Goal: Transaction & Acquisition: Purchase product/service

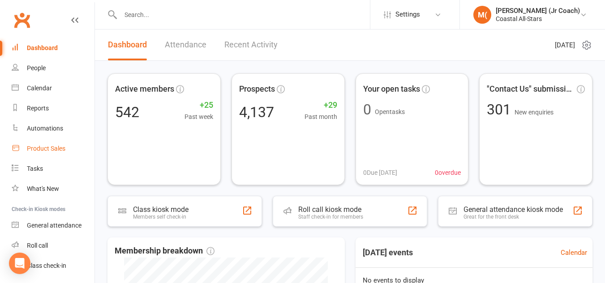
scroll to position [26, 0]
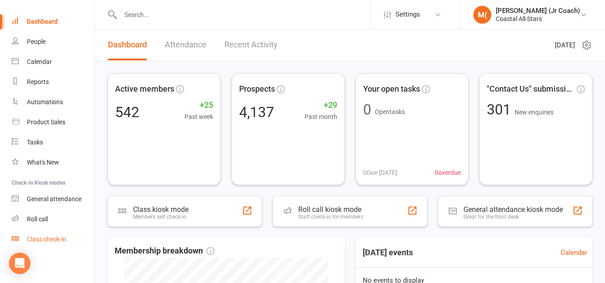
click at [59, 236] on div "Class check-in" at bounding box center [46, 239] width 39 height 7
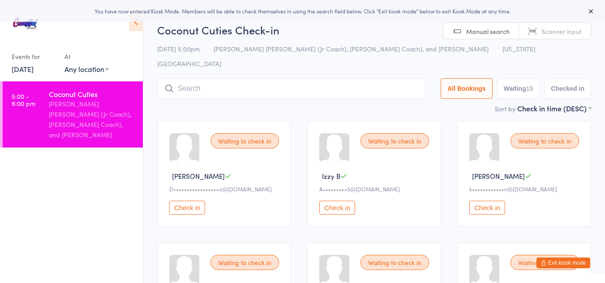
type input "m"
click at [558, 261] on button "Exit kiosk mode" at bounding box center [563, 263] width 54 height 11
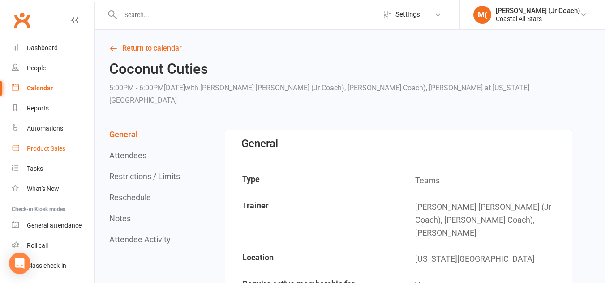
click at [64, 148] on div "Product Sales" at bounding box center [46, 148] width 39 height 7
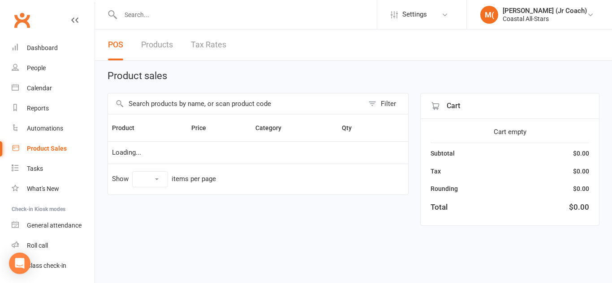
select select "10"
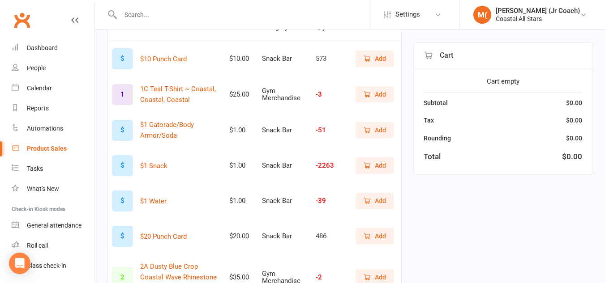
scroll to position [109, 0]
click at [115, 201] on div "$" at bounding box center [122, 200] width 21 height 21
click at [366, 201] on icon "button" at bounding box center [367, 201] width 8 height 8
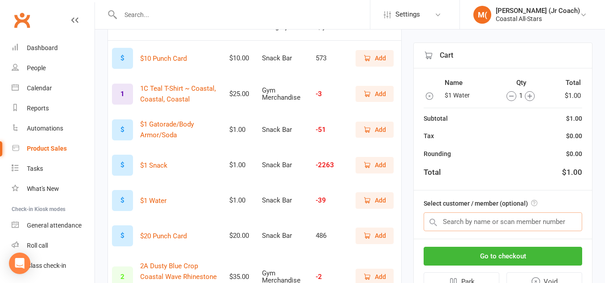
click at [478, 224] on input "text" at bounding box center [503, 222] width 158 height 19
type input "a"
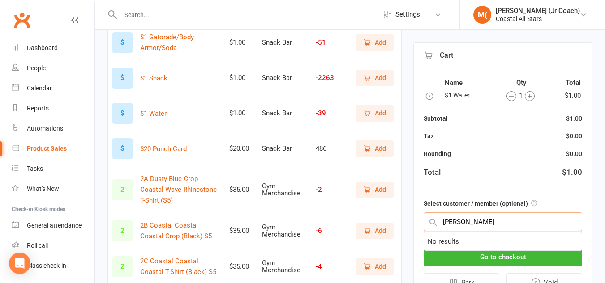
scroll to position [197, 0]
type input "A"
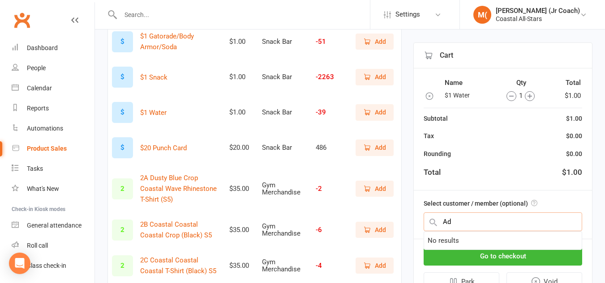
type input "A"
click at [50, 145] on div "Product Sales" at bounding box center [47, 148] width 40 height 7
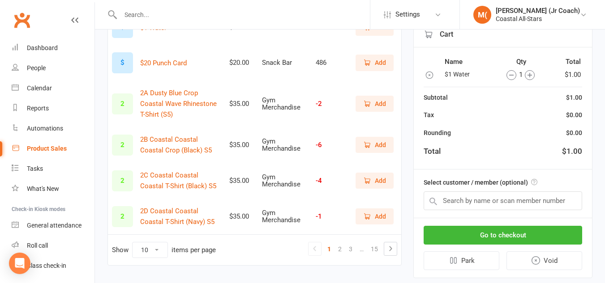
scroll to position [303, 0]
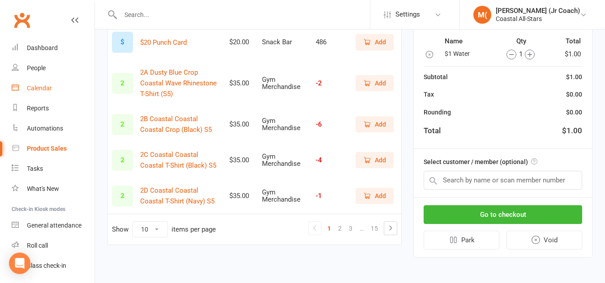
click at [52, 86] on link "Calendar" at bounding box center [53, 88] width 83 height 20
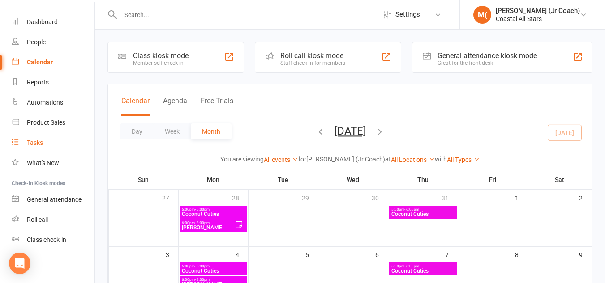
scroll to position [26, 0]
click at [59, 116] on link "Product Sales" at bounding box center [53, 122] width 83 height 20
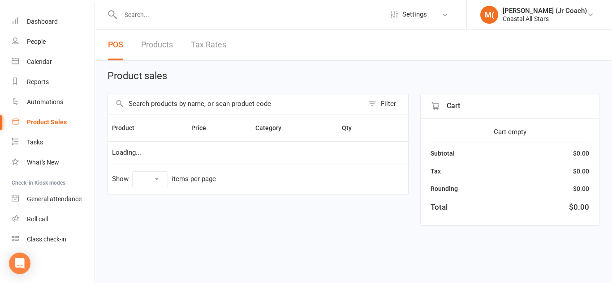
select select "10"
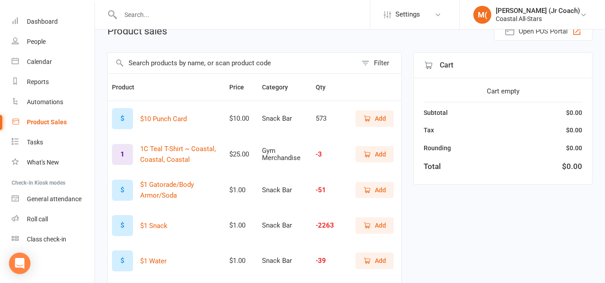
scroll to position [50, 0]
click at [53, 240] on div "Class check-in" at bounding box center [46, 239] width 39 height 7
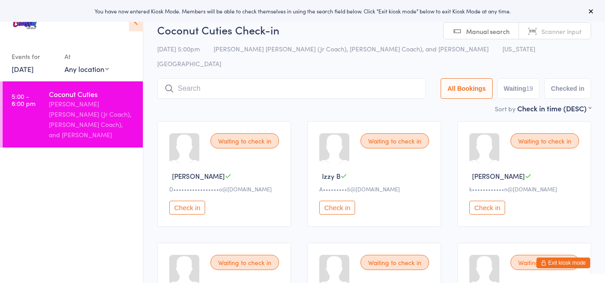
click at [572, 262] on button "Exit kiosk mode" at bounding box center [563, 263] width 54 height 11
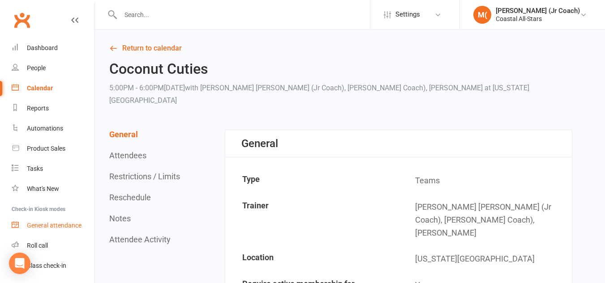
click at [75, 228] on div "General attendance" at bounding box center [54, 225] width 55 height 7
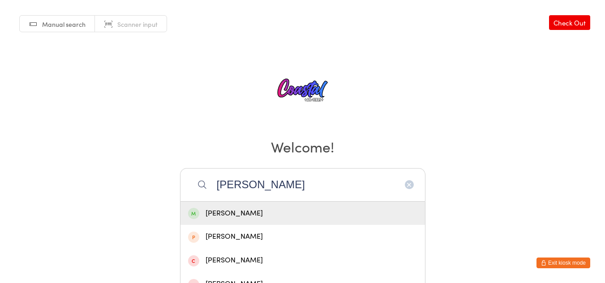
type input "aubrey he"
click at [260, 214] on div "Aubrey Heatherly" at bounding box center [302, 214] width 229 height 12
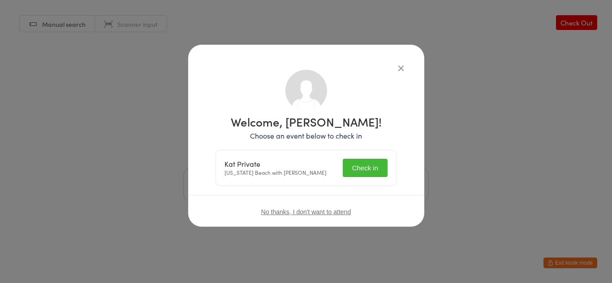
click at [375, 164] on button "Check in" at bounding box center [365, 168] width 45 height 18
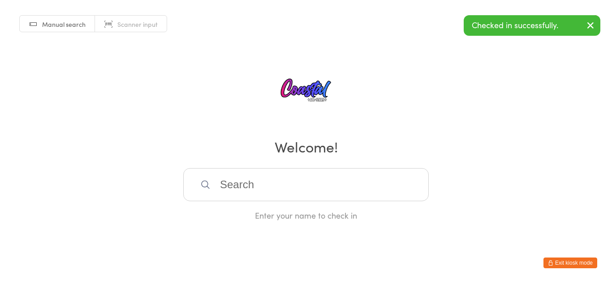
click at [548, 262] on icon "button" at bounding box center [550, 263] width 5 height 5
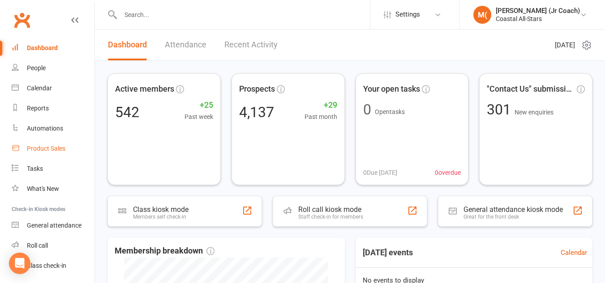
click at [45, 151] on div "Product Sales" at bounding box center [46, 148] width 39 height 7
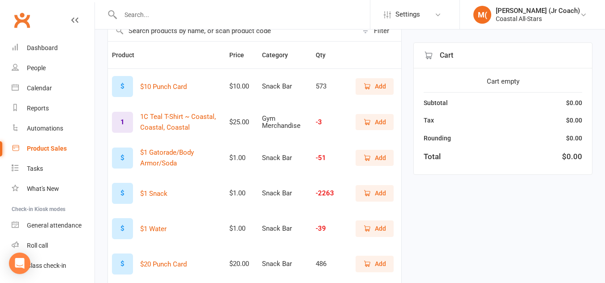
scroll to position [86, 0]
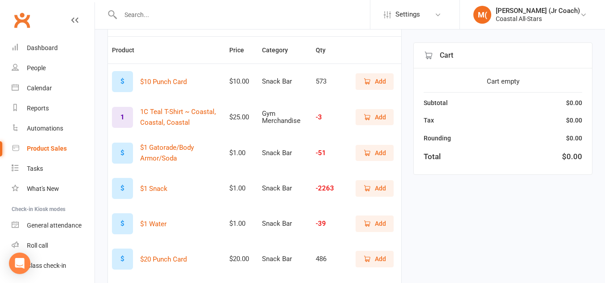
click at [382, 223] on span "Add" at bounding box center [380, 224] width 11 height 10
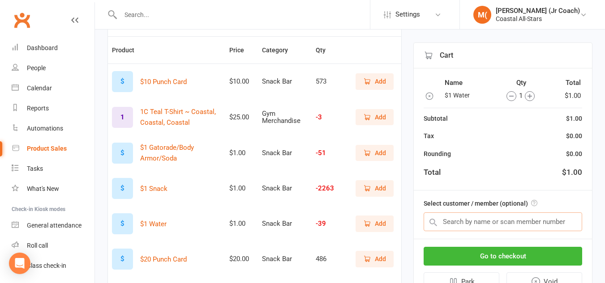
click at [456, 228] on input "text" at bounding box center [503, 222] width 158 height 19
type input "a"
type input "s"
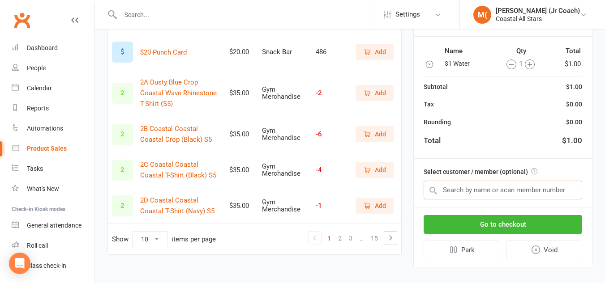
scroll to position [303, 0]
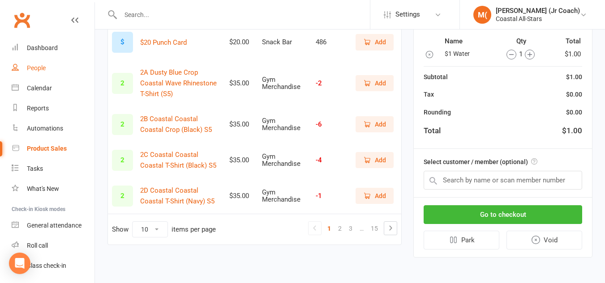
click at [65, 68] on link "People" at bounding box center [53, 68] width 83 height 20
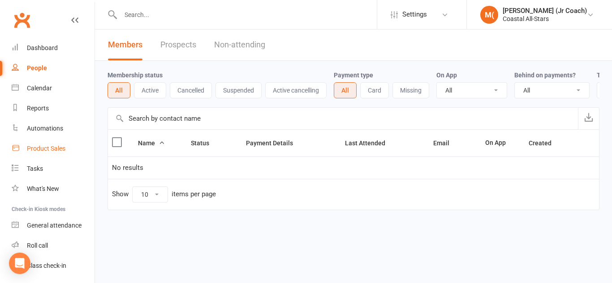
click at [76, 149] on link "Product Sales" at bounding box center [53, 149] width 83 height 20
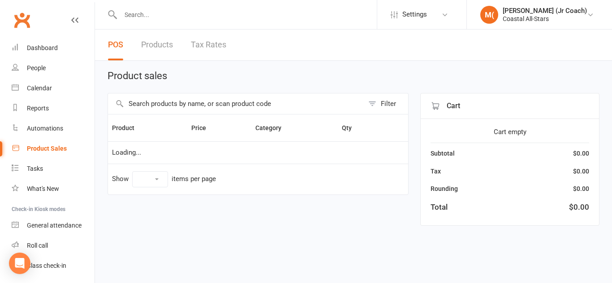
select select "10"
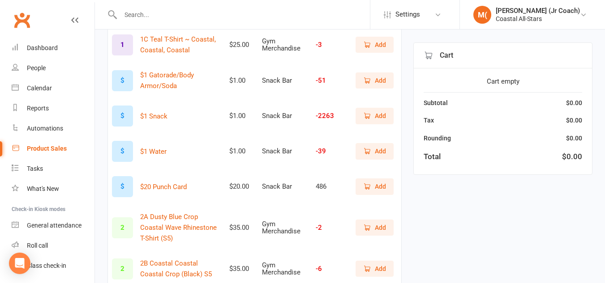
scroll to position [158, 0]
click at [385, 147] on span "Add" at bounding box center [380, 152] width 11 height 10
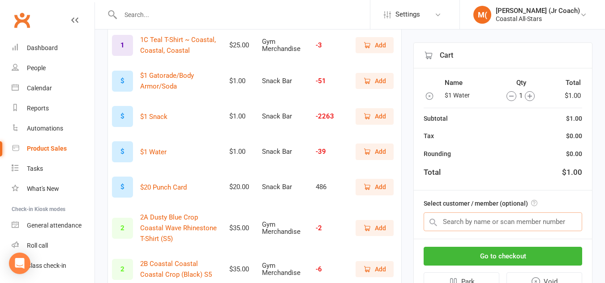
click at [522, 225] on input "text" at bounding box center [503, 222] width 158 height 19
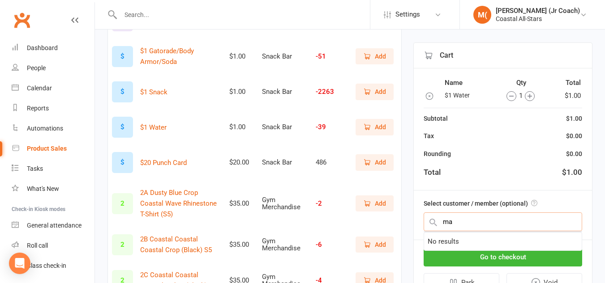
scroll to position [183, 0]
type input "m"
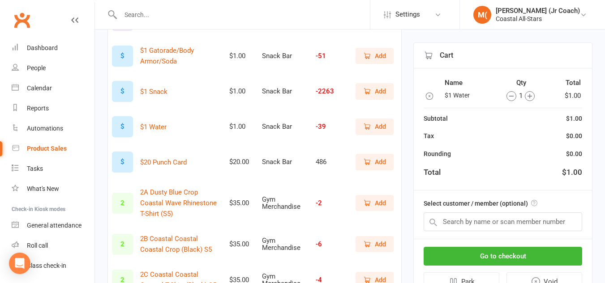
click at [540, 5] on li "M( Mae (Jr Coach) Coastal All-Stars My profile Help Terms & conditions Privacy …" at bounding box center [532, 14] width 146 height 29
click at [540, 8] on div "Mae (Jr Coach)" at bounding box center [538, 11] width 84 height 8
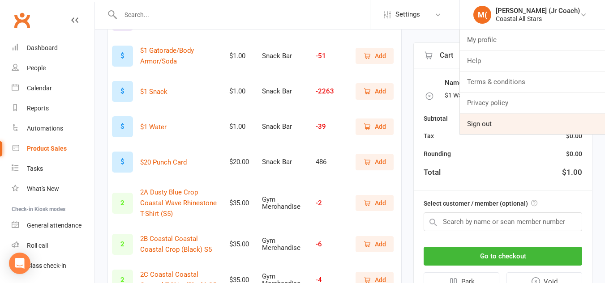
click at [550, 125] on link "Sign out" at bounding box center [532, 124] width 145 height 21
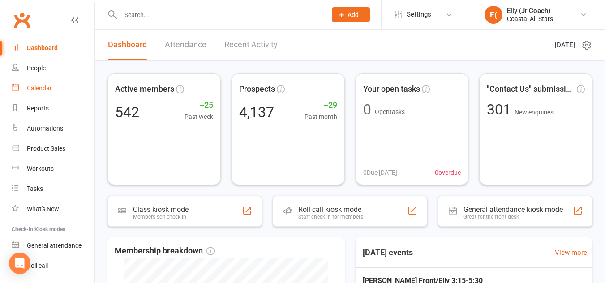
click at [33, 87] on div "Calendar" at bounding box center [39, 88] width 25 height 7
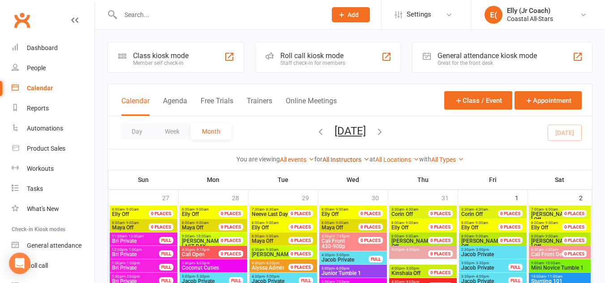
click at [339, 158] on link "All Instructors" at bounding box center [345, 159] width 47 height 7
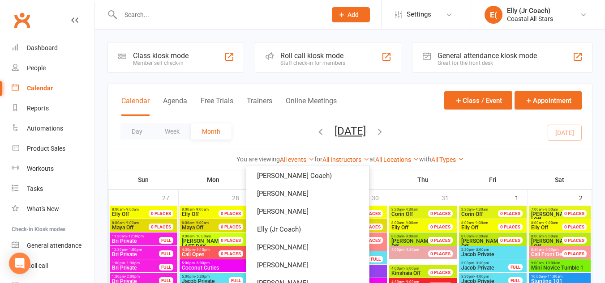
scroll to position [574, 0]
click at [315, 239] on link "Mallory Powers" at bounding box center [307, 247] width 123 height 18
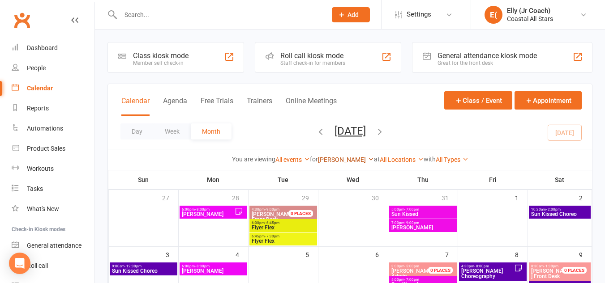
click at [344, 160] on link "Mallory Powers" at bounding box center [346, 159] width 56 height 7
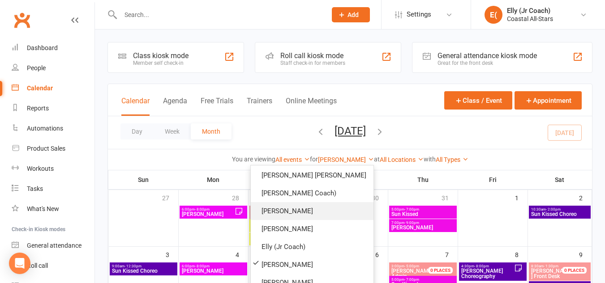
scroll to position [579, 0]
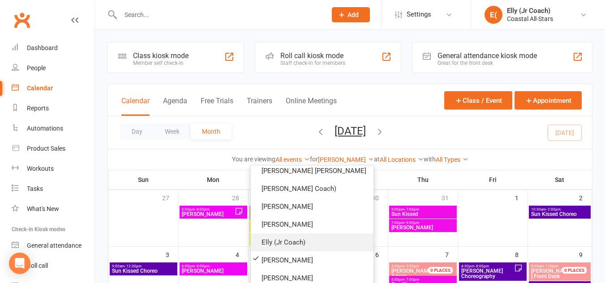
click at [325, 242] on link "Elly (Jr Coach)" at bounding box center [312, 243] width 123 height 18
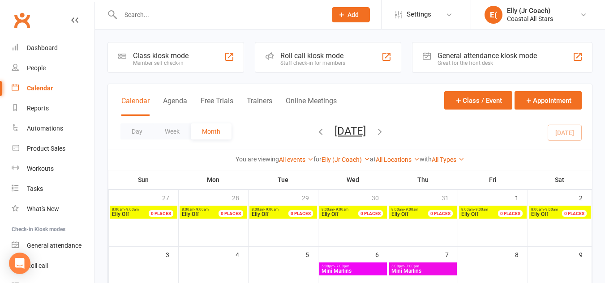
click at [349, 149] on div "You are viewing All events All events Empty events Full events Non-empty events…" at bounding box center [350, 159] width 484 height 21
click at [348, 158] on link "Elly (Jr Coach)" at bounding box center [345, 159] width 48 height 7
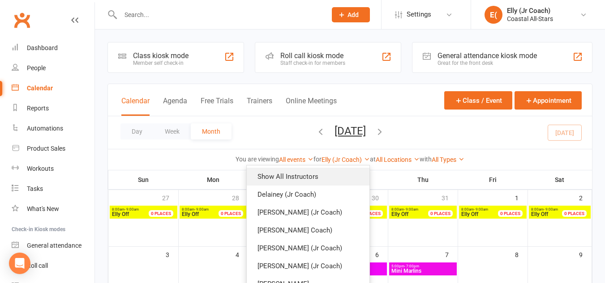
click at [319, 173] on link "Show All Instructors" at bounding box center [308, 177] width 123 height 18
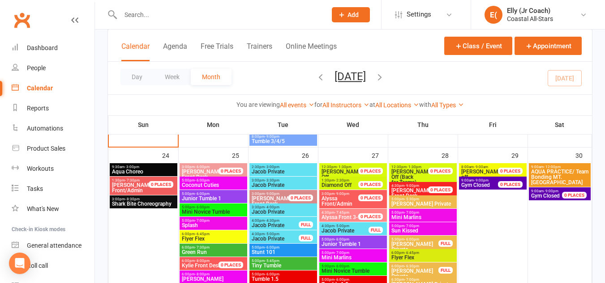
scroll to position [1576, 0]
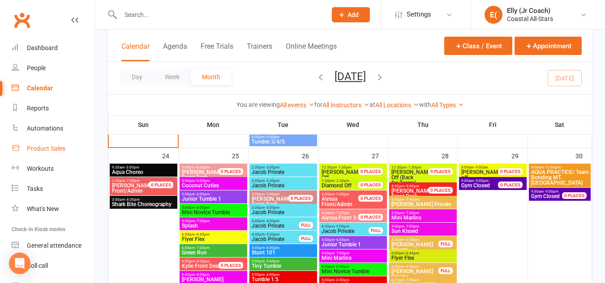
click at [55, 147] on div "Product Sales" at bounding box center [46, 148] width 39 height 7
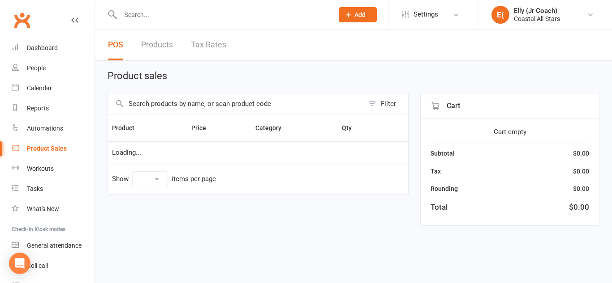
select select "10"
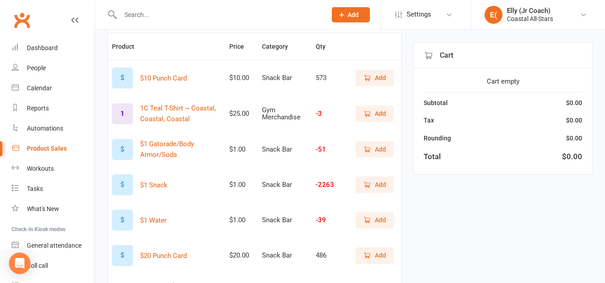
scroll to position [91, 0]
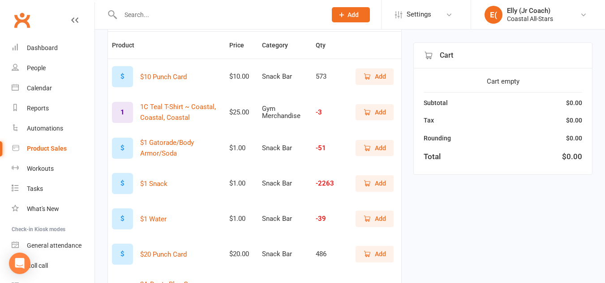
click at [367, 217] on icon "button" at bounding box center [367, 219] width 8 height 8
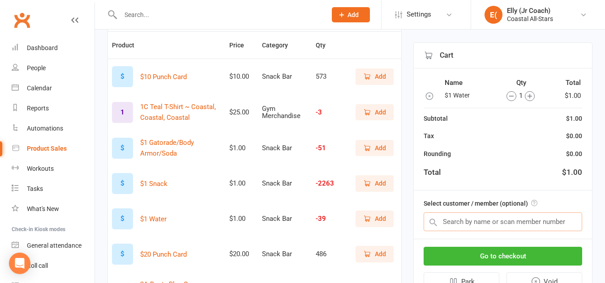
click at [502, 222] on input "text" at bounding box center [503, 222] width 158 height 19
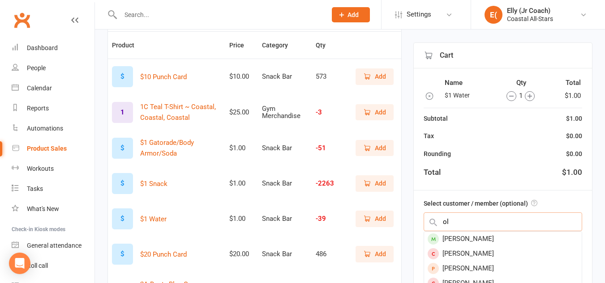
type input "o"
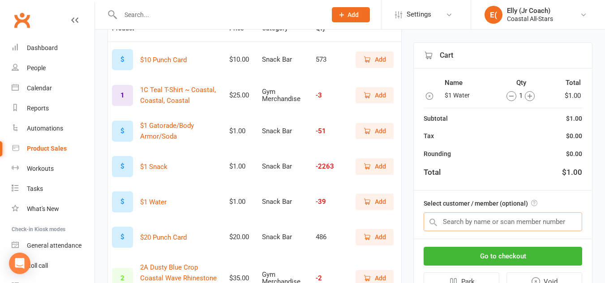
scroll to position [107, 0]
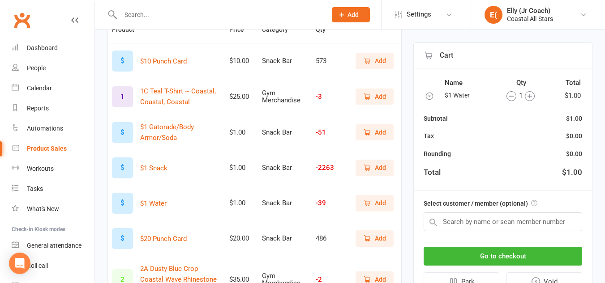
click at [384, 56] on button "Add" at bounding box center [374, 61] width 38 height 16
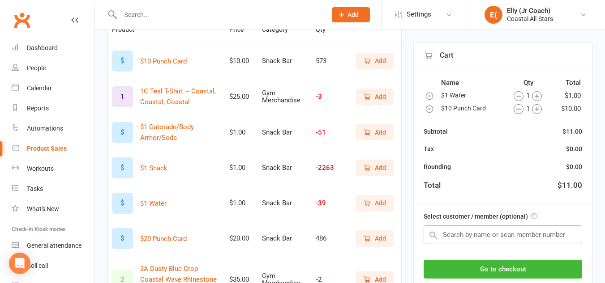
click at [442, 240] on input "text" at bounding box center [503, 235] width 158 height 19
type input "olibi"
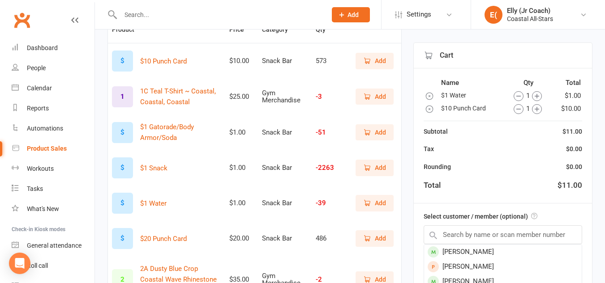
click at [434, 94] on td at bounding box center [431, 96] width 15 height 12
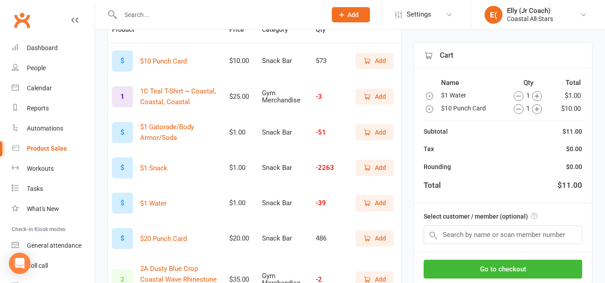
click at [427, 94] on icon "button" at bounding box center [429, 96] width 9 height 9
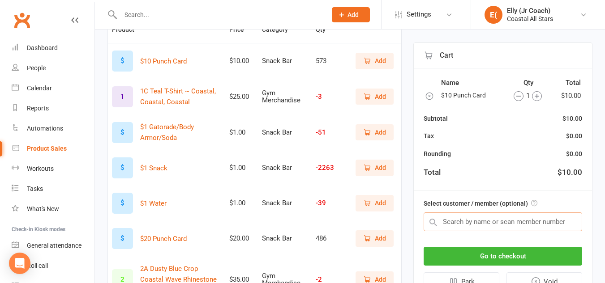
click at [471, 227] on input "text" at bounding box center [503, 222] width 158 height 19
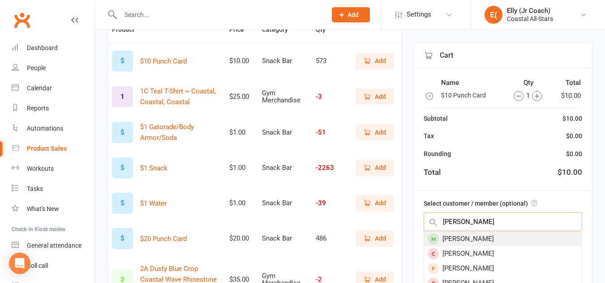
type input "olivia ryan"
click at [493, 236] on div "Olivia Ryan" at bounding box center [503, 239] width 158 height 15
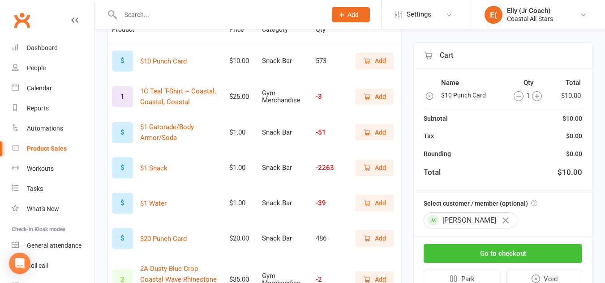
click at [499, 256] on button "Go to checkout" at bounding box center [503, 253] width 158 height 19
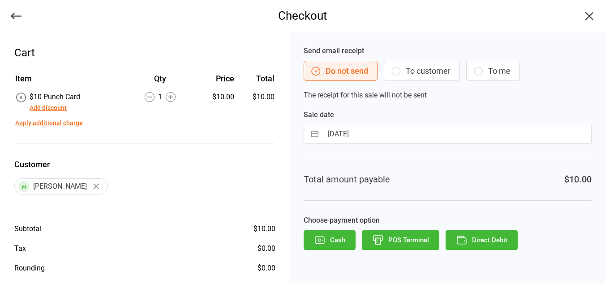
click at [472, 242] on button "Direct Debit" at bounding box center [481, 241] width 72 height 20
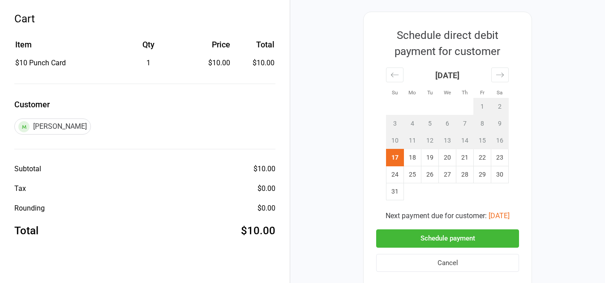
scroll to position [35, 0]
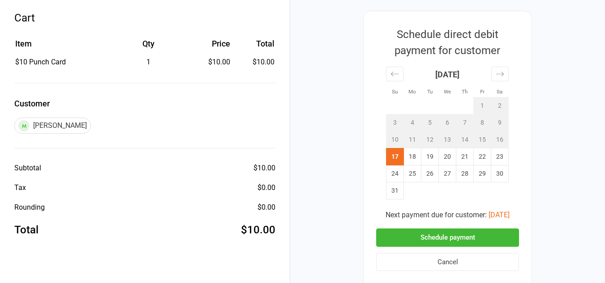
click at [468, 232] on button "Schedule payment" at bounding box center [447, 238] width 143 height 18
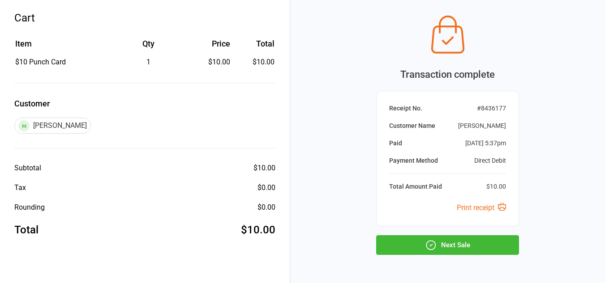
click at [465, 243] on button "Next Sale" at bounding box center [447, 246] width 143 height 20
